Goal: Find specific page/section: Find specific page/section

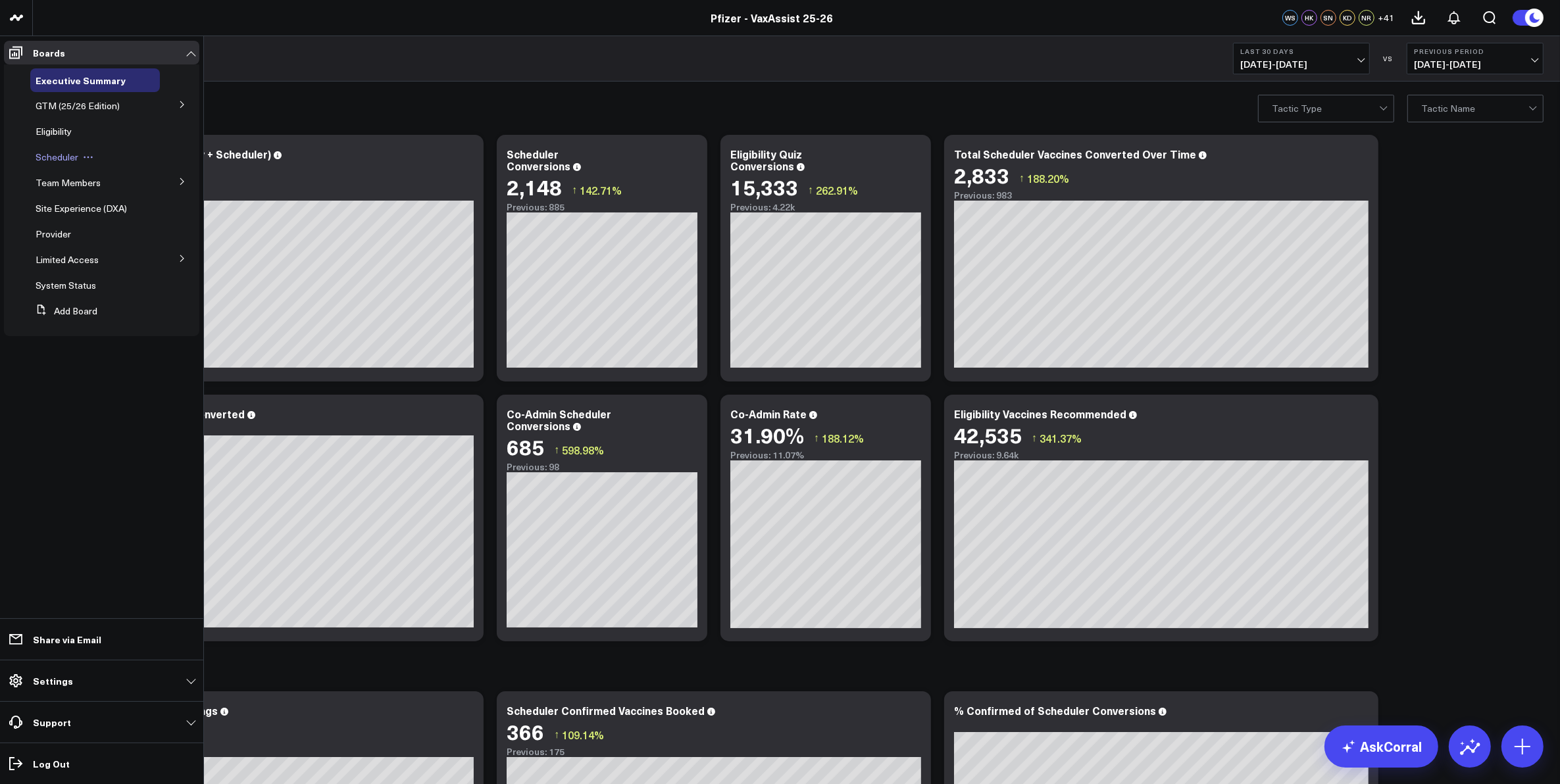
click at [66, 155] on span "Scheduler" at bounding box center [57, 157] width 43 height 13
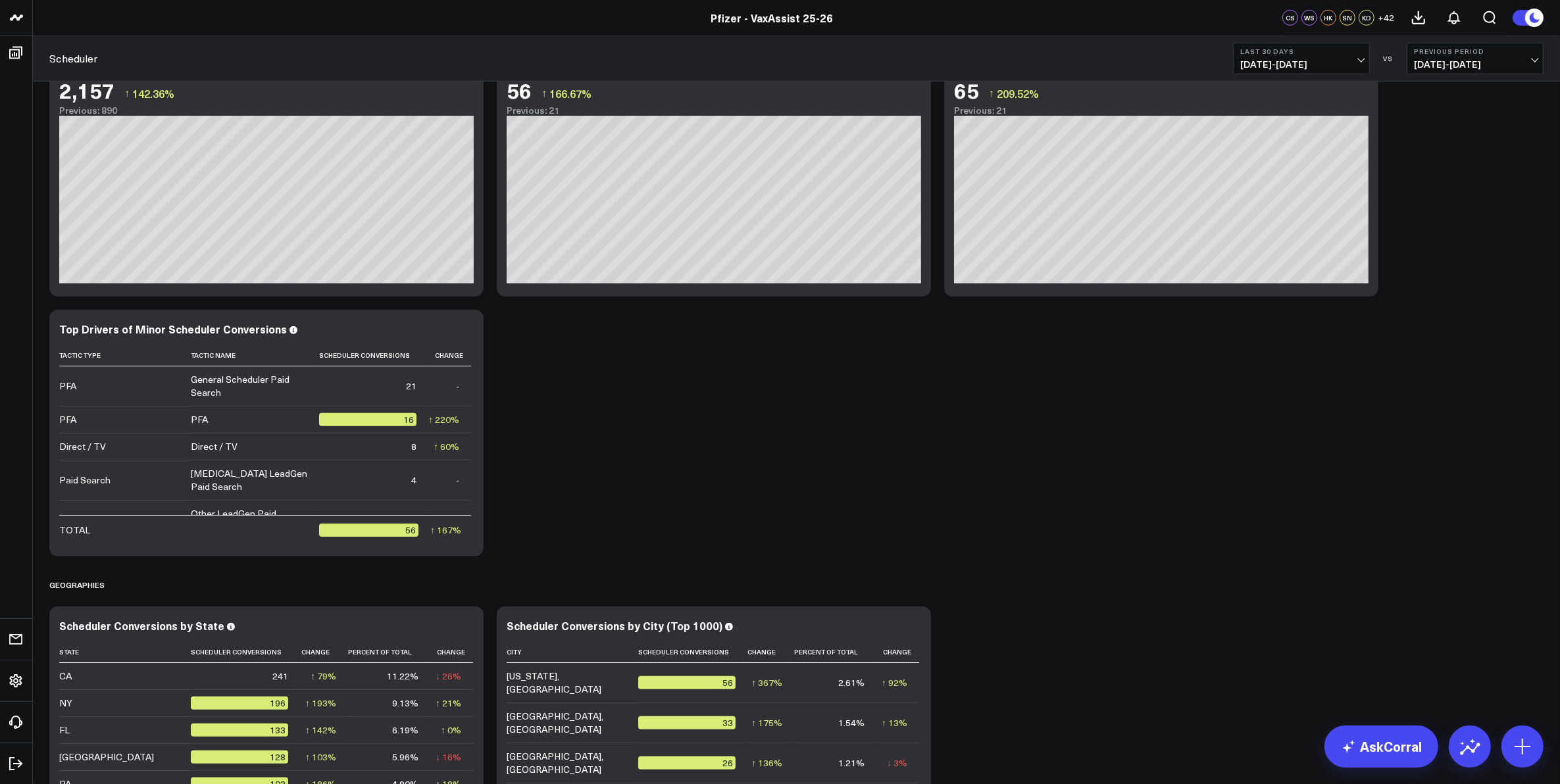
scroll to position [1890, 0]
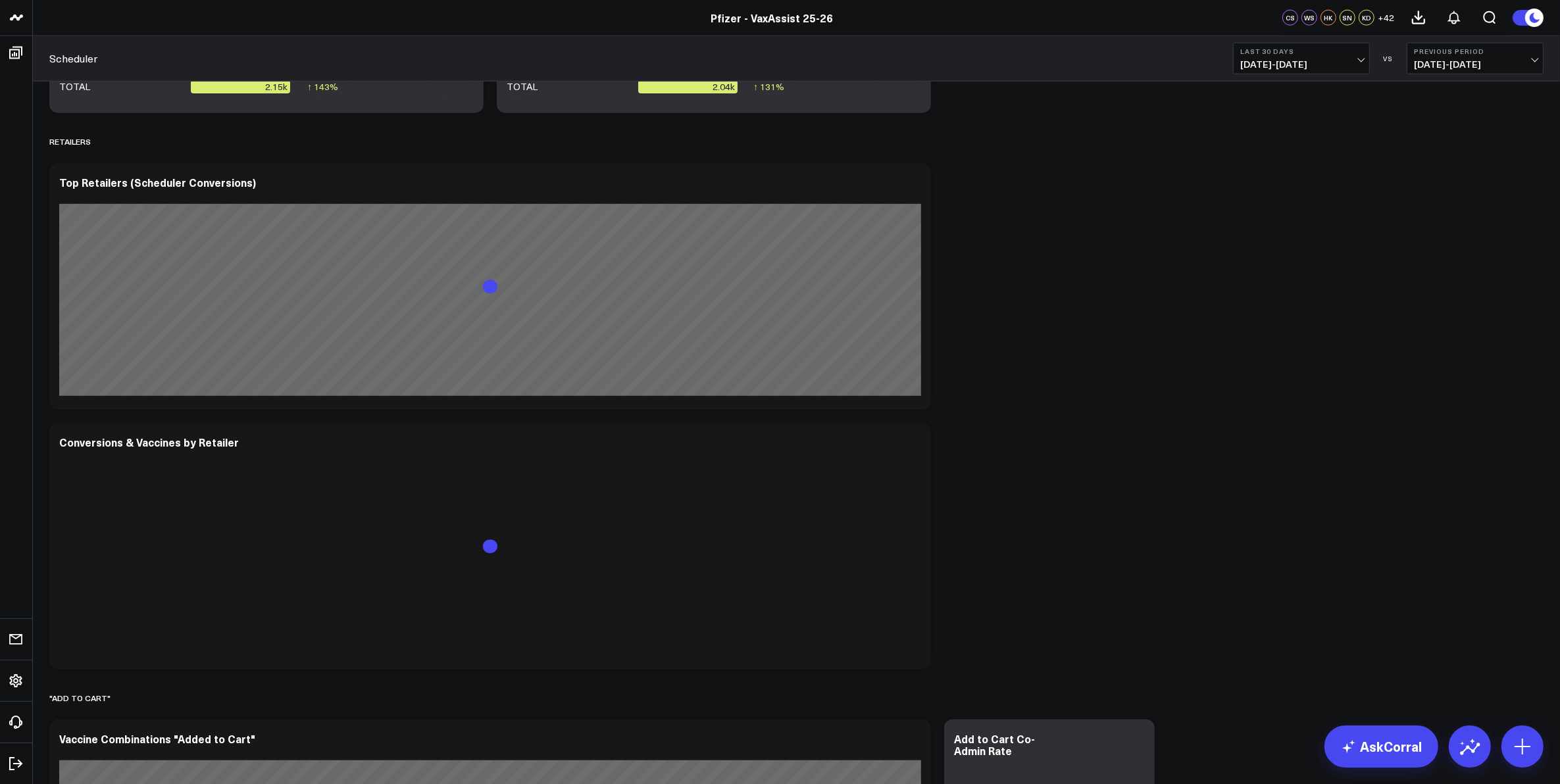
click at [1438, 56] on button "Previous Period [DATE] - [DATE]" at bounding box center [1475, 58] width 137 height 32
click at [1441, 155] on link "No Comparison" at bounding box center [1475, 163] width 136 height 25
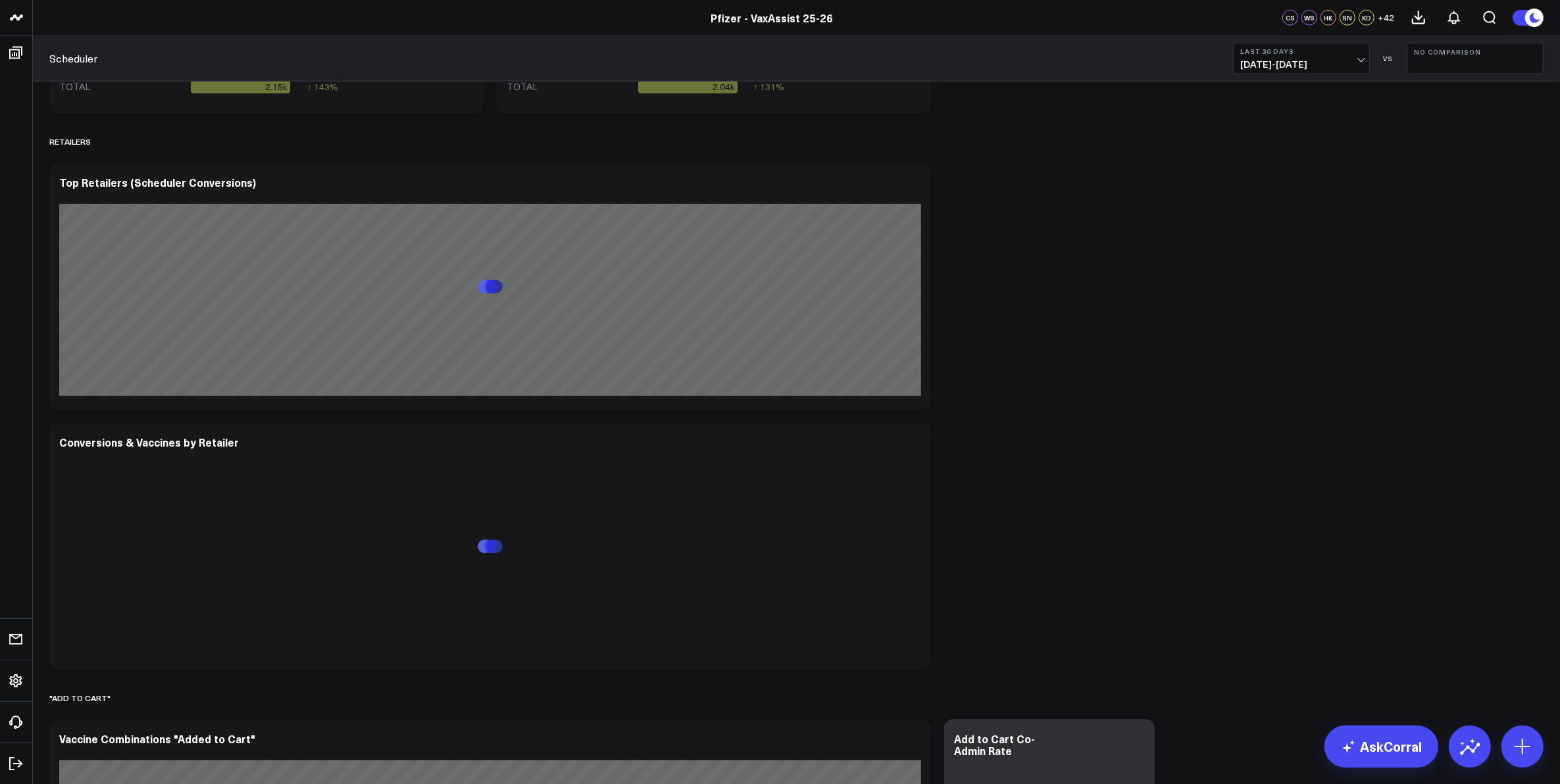
click at [1343, 63] on span "[DATE] - [DATE]" at bounding box center [1301, 64] width 122 height 10
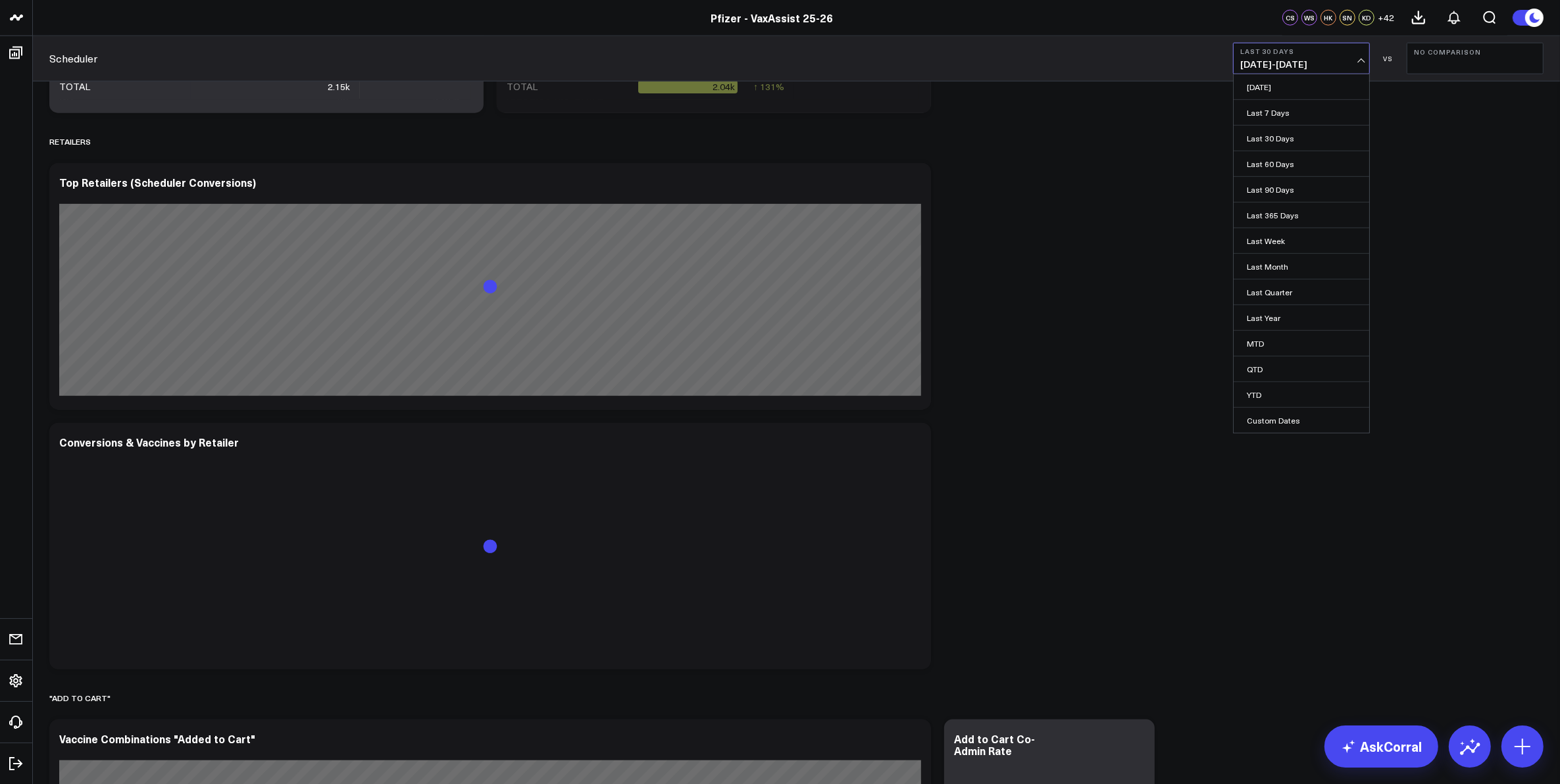
click at [1287, 221] on link "Last 365 Days" at bounding box center [1301, 215] width 136 height 25
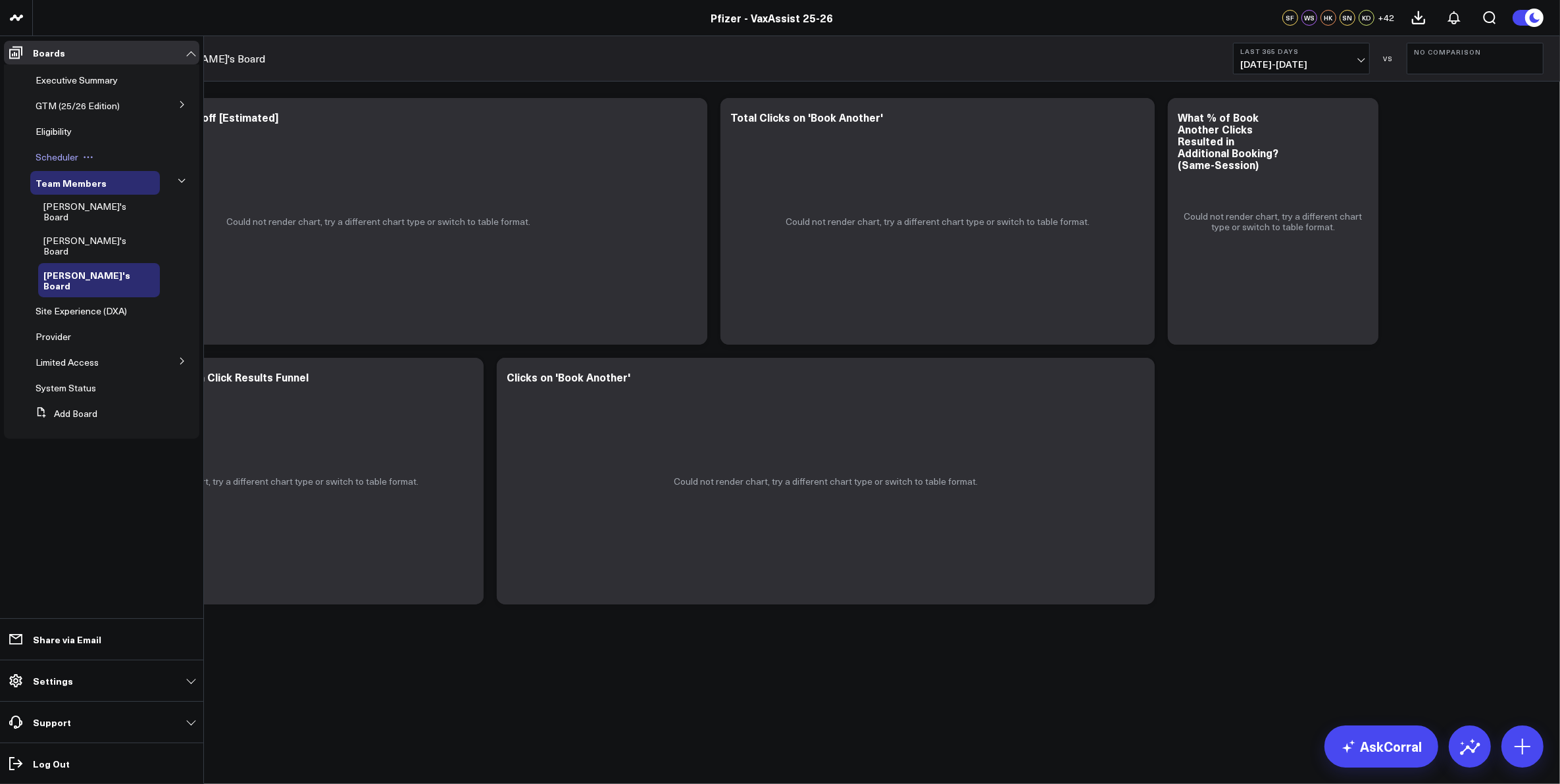
click at [60, 152] on span "Scheduler" at bounding box center [57, 157] width 43 height 13
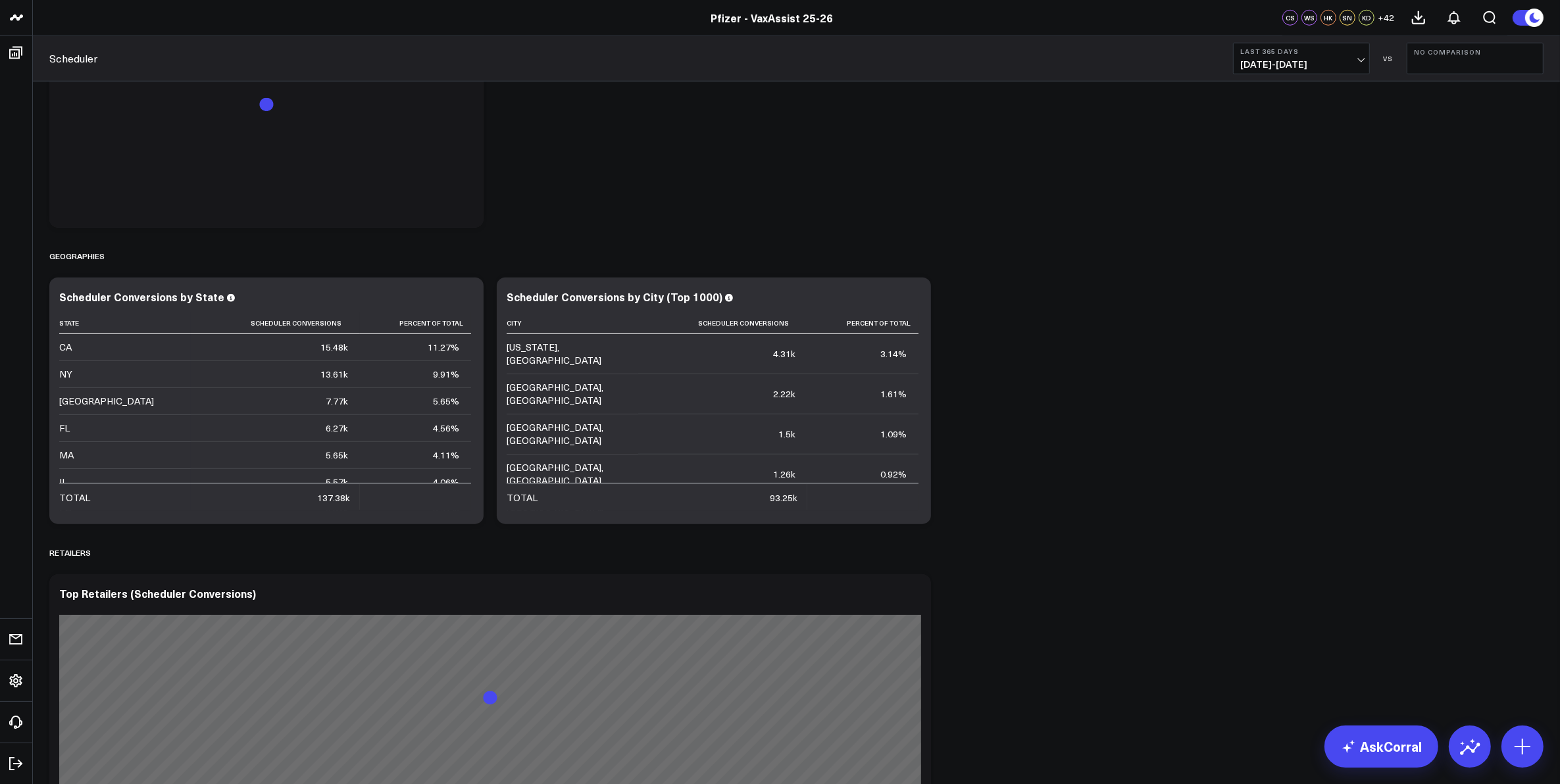
scroll to position [1808, 0]
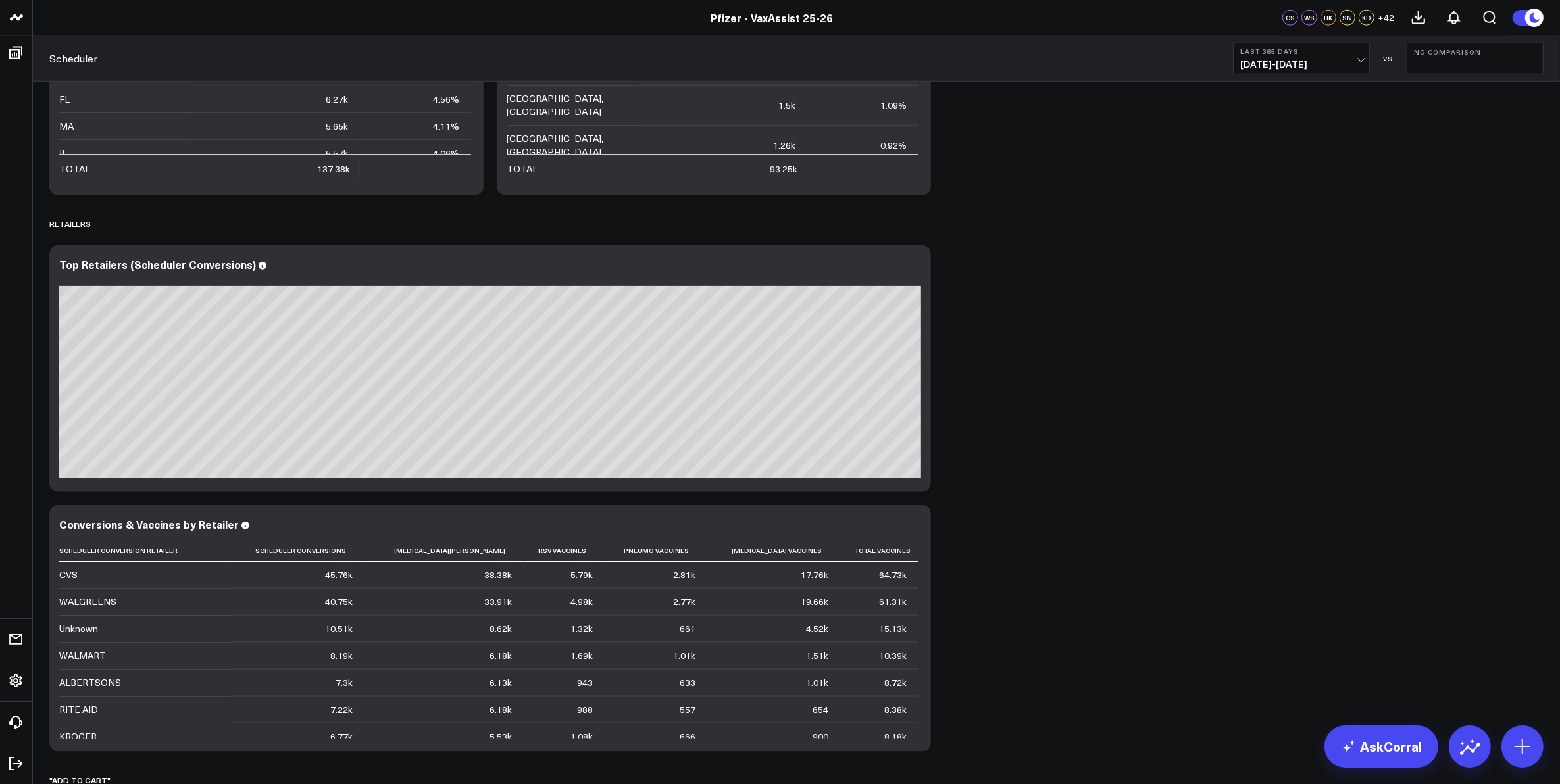
click at [1265, 49] on b "Last 365 Days" at bounding box center [1301, 51] width 122 height 8
click at [1013, 357] on div "SCHEDULER Modify via AI Copy link to widget Ask support Remove Create linked co…" at bounding box center [796, 479] width 1507 height 4413
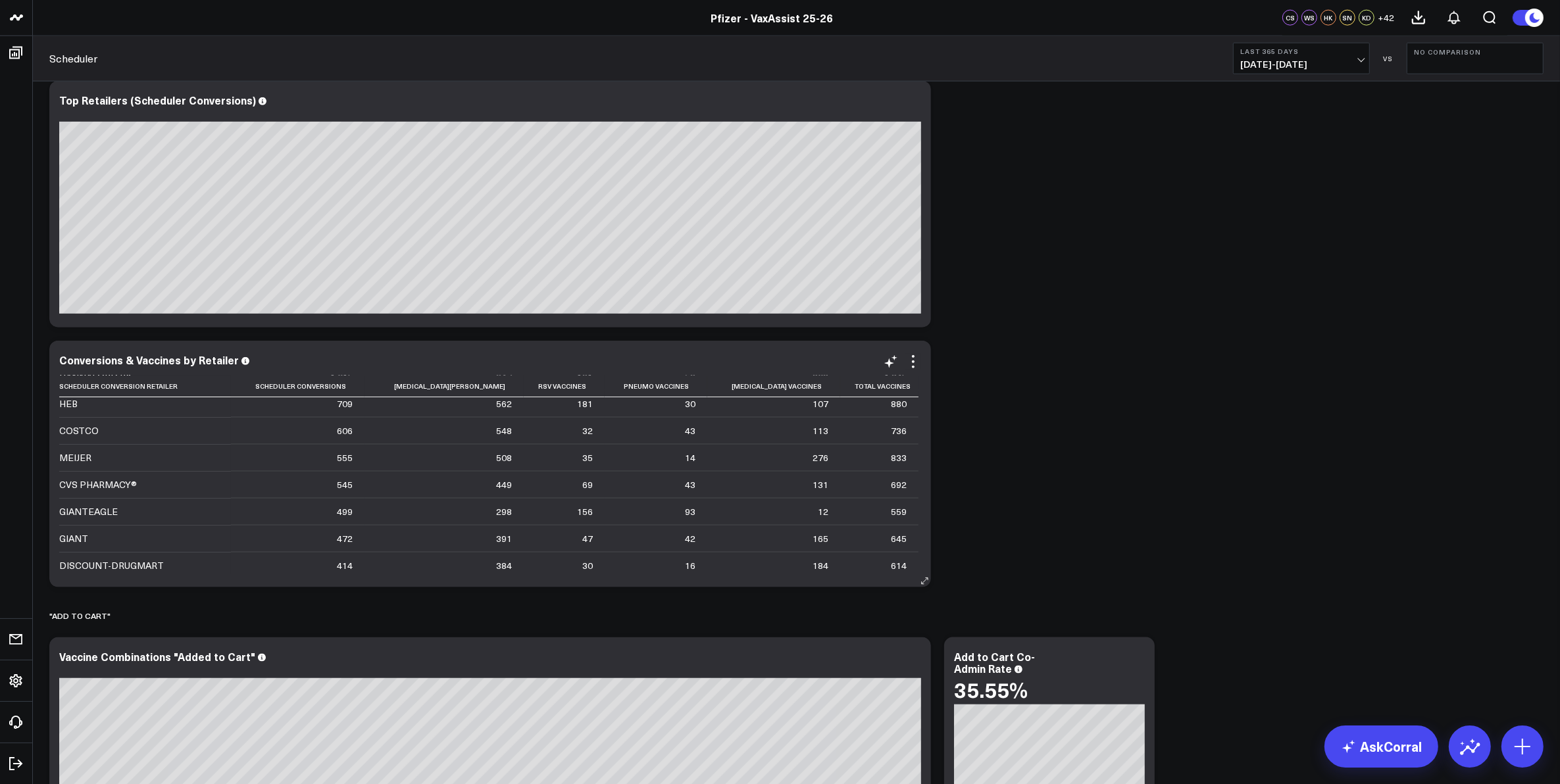
scroll to position [329, 0]
